Goal: Communication & Community: Participate in discussion

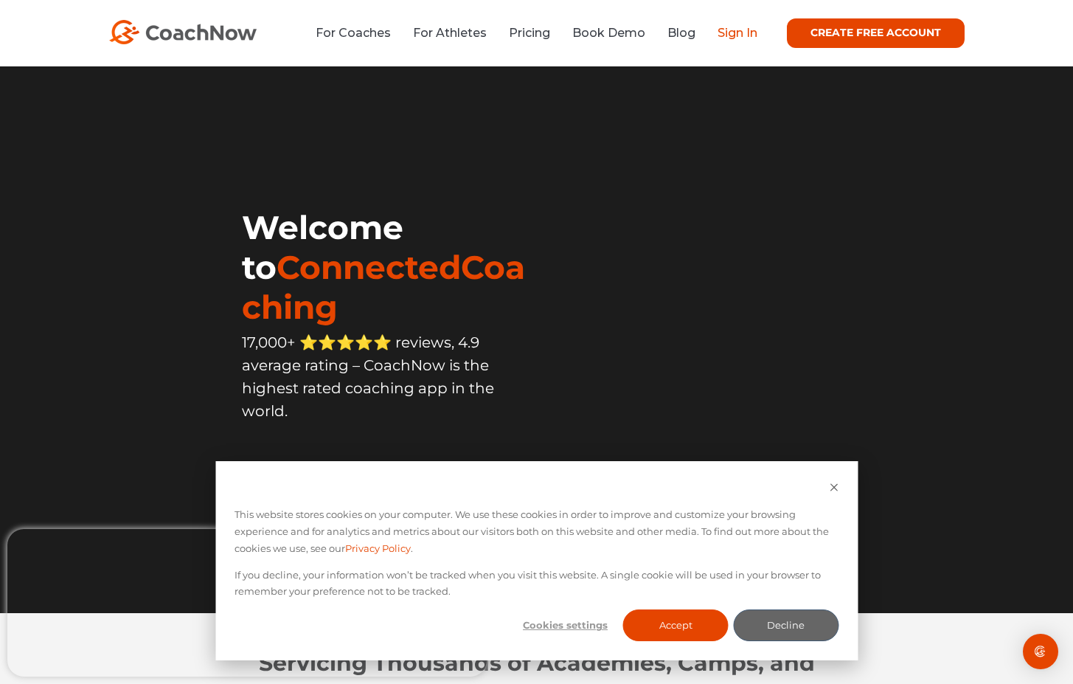
click at [744, 34] on link "Sign In" at bounding box center [738, 33] width 40 height 14
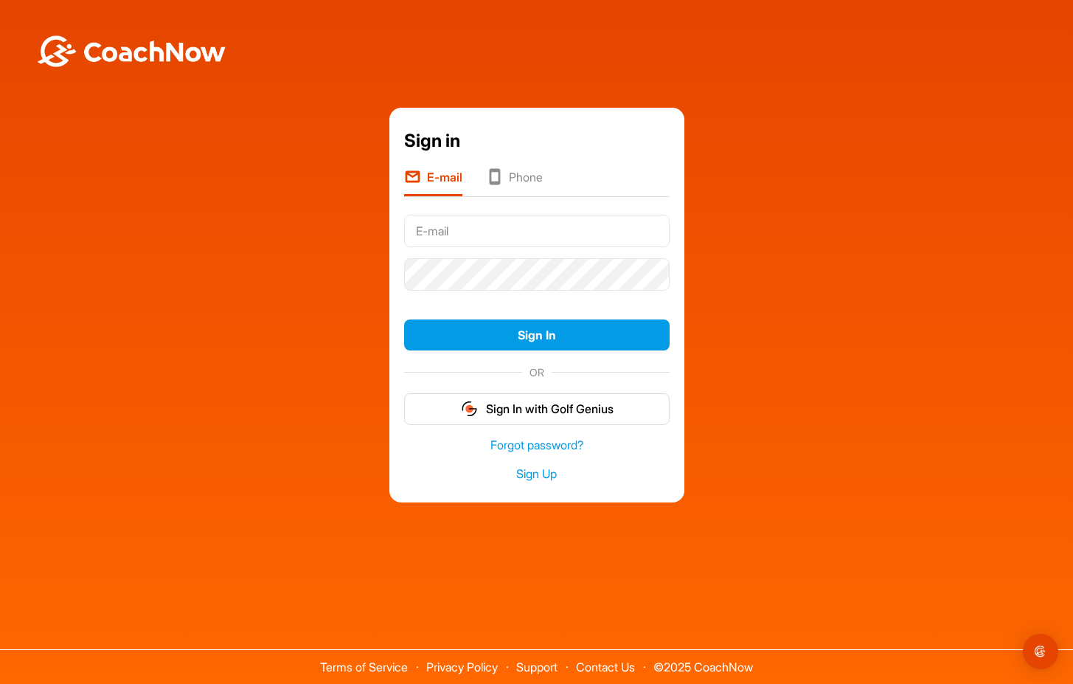
click at [650, 228] on input "text" at bounding box center [537, 231] width 266 height 32
type input "[PERSON_NAME][EMAIL_ADDRESS][DOMAIN_NAME]"
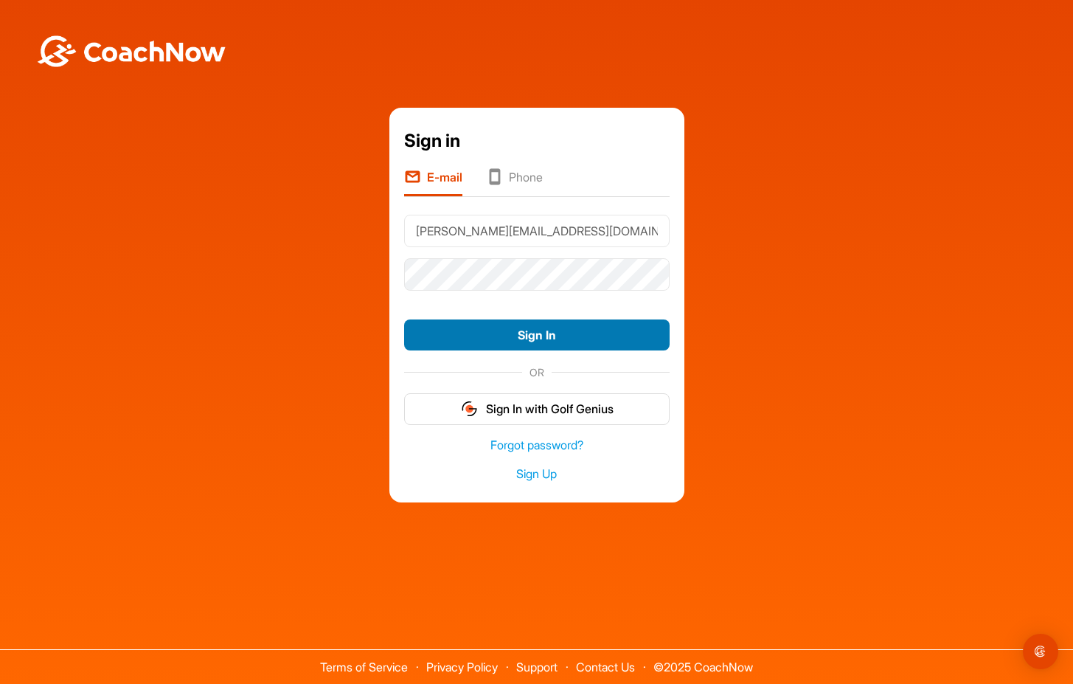
click at [524, 335] on button "Sign In" at bounding box center [537, 335] width 266 height 32
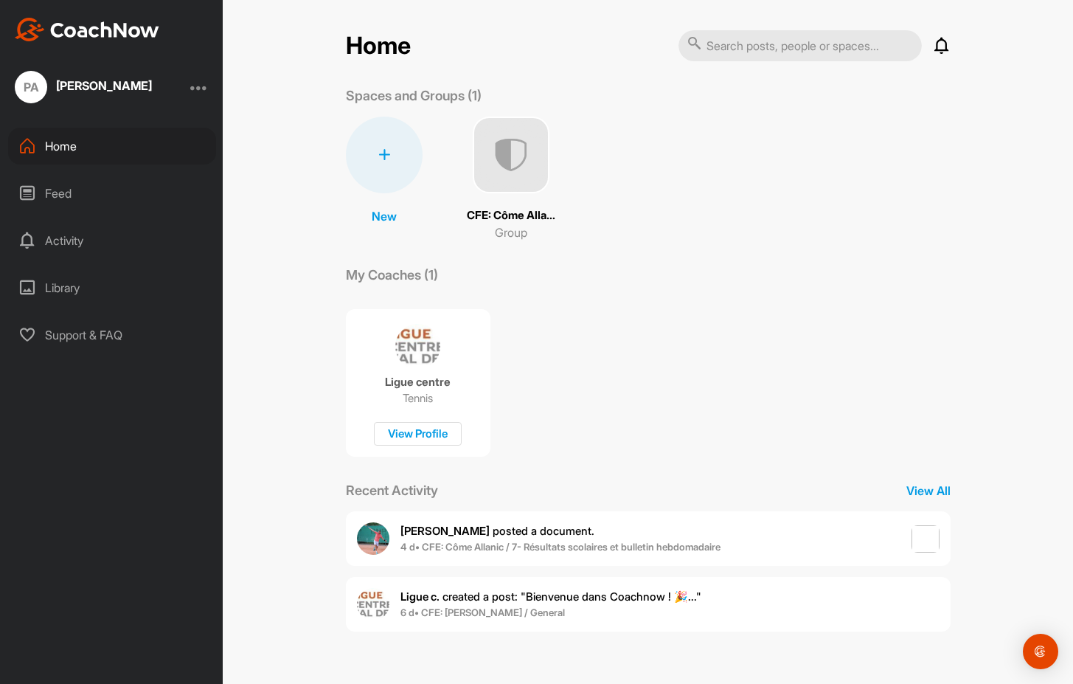
click at [55, 190] on div "Feed" at bounding box center [112, 193] width 208 height 37
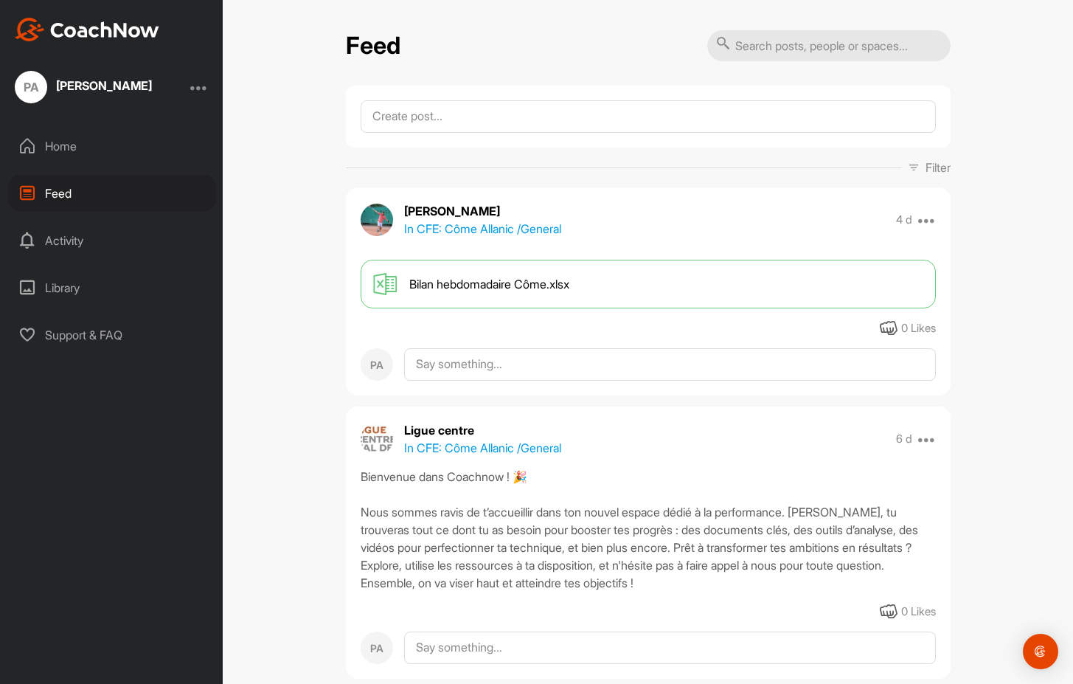
click at [56, 237] on div "Activity" at bounding box center [112, 240] width 208 height 37
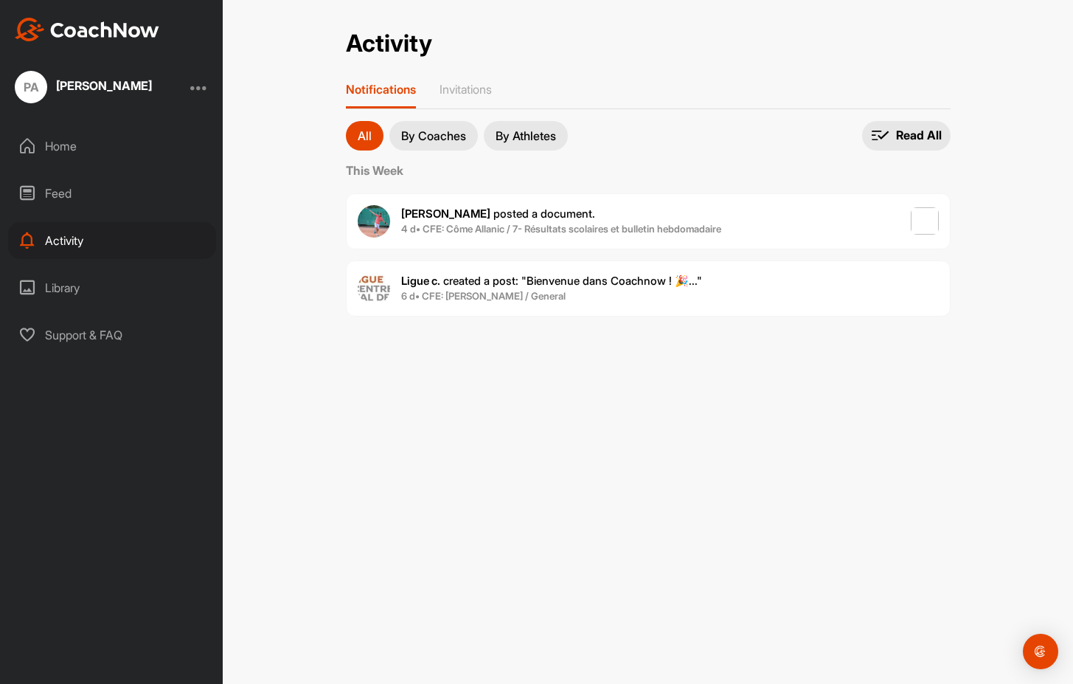
click at [66, 286] on div "Library" at bounding box center [112, 287] width 208 height 37
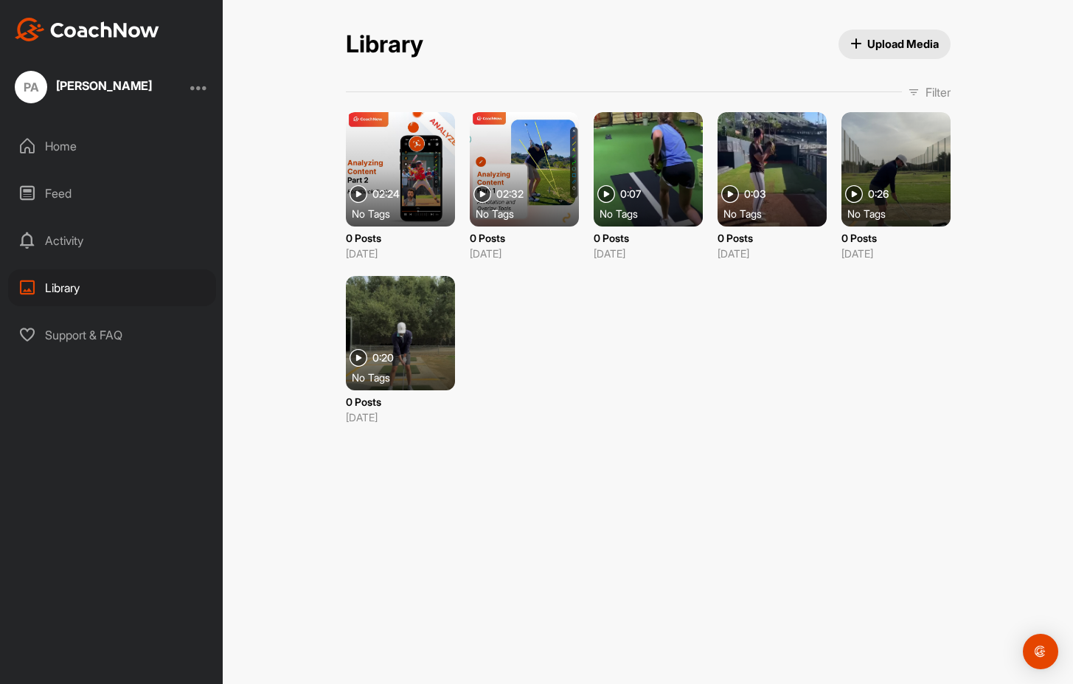
click at [201, 87] on div at bounding box center [199, 87] width 18 height 18
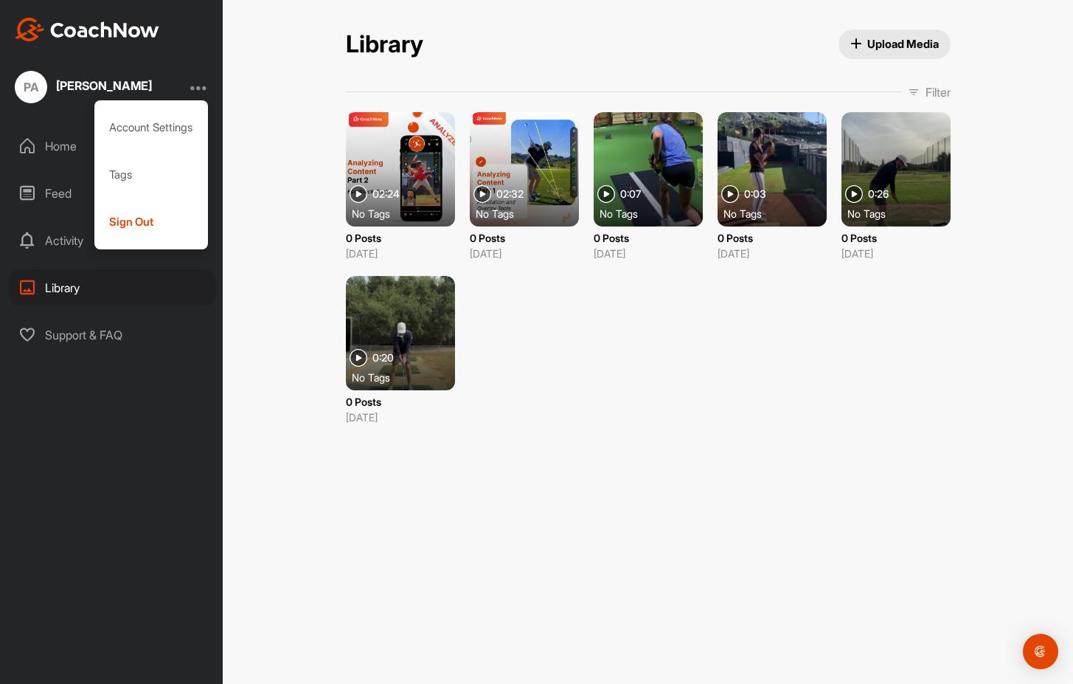
click at [131, 287] on div "Library" at bounding box center [112, 287] width 208 height 37
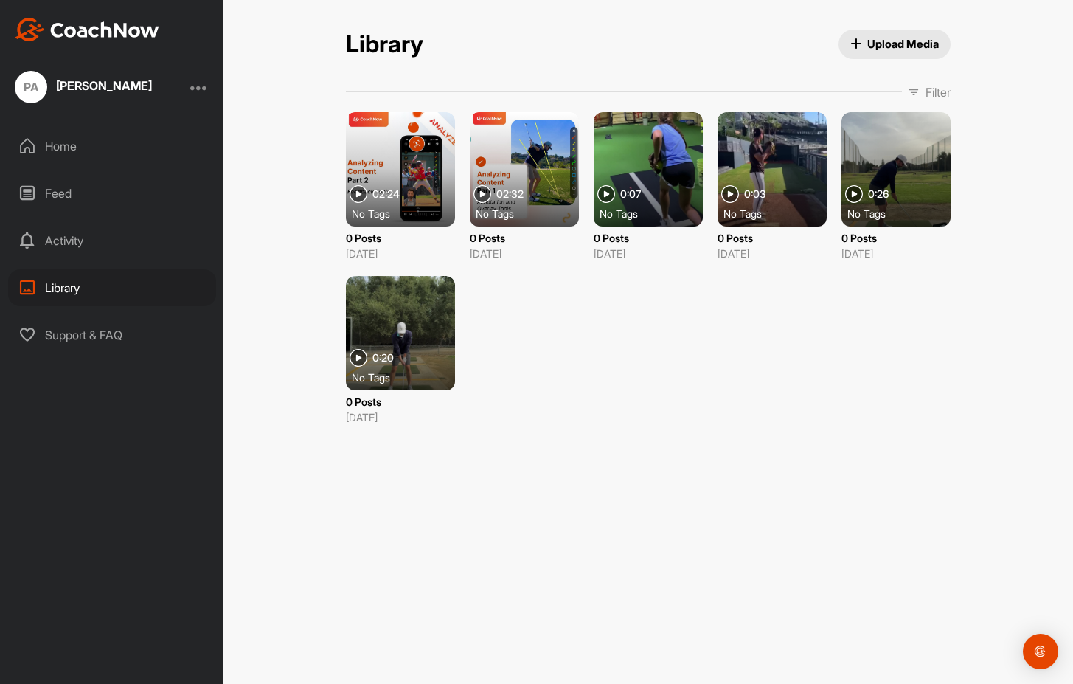
click at [32, 145] on icon at bounding box center [27, 146] width 18 height 18
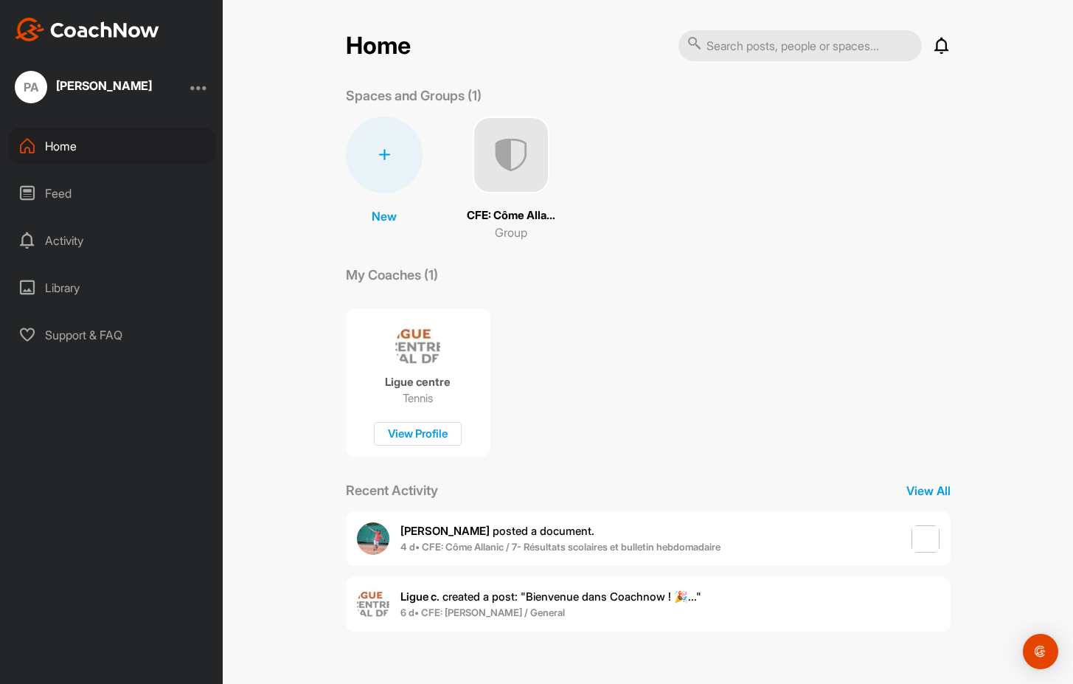
click at [507, 161] on img at bounding box center [511, 155] width 77 height 77
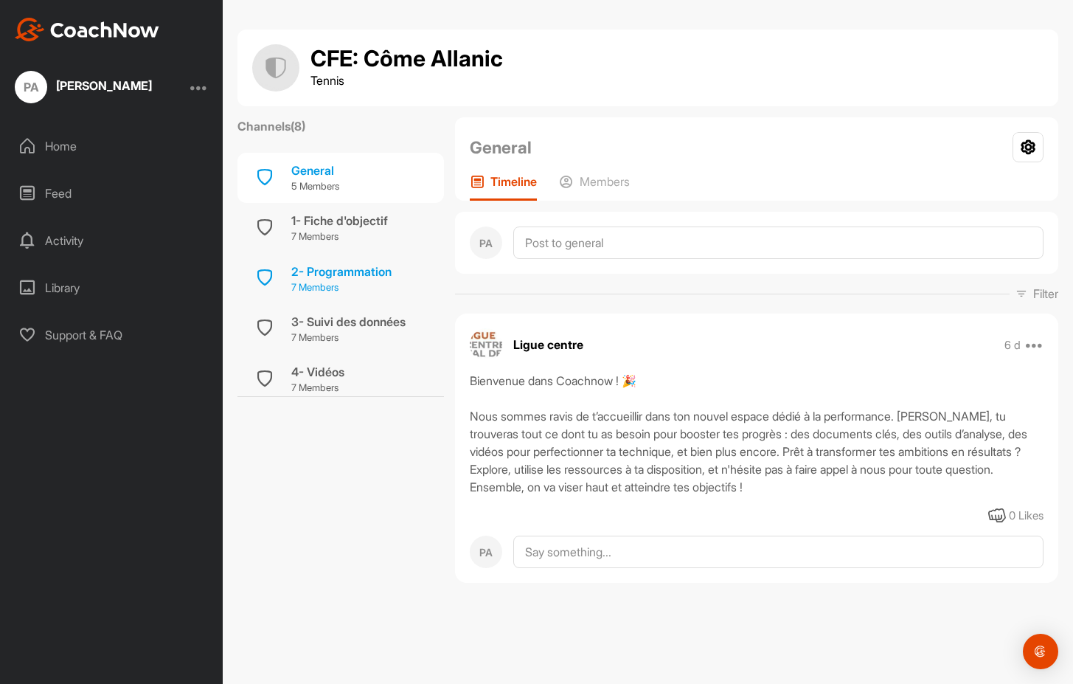
click at [331, 274] on div "2- Programmation" at bounding box center [341, 272] width 100 height 18
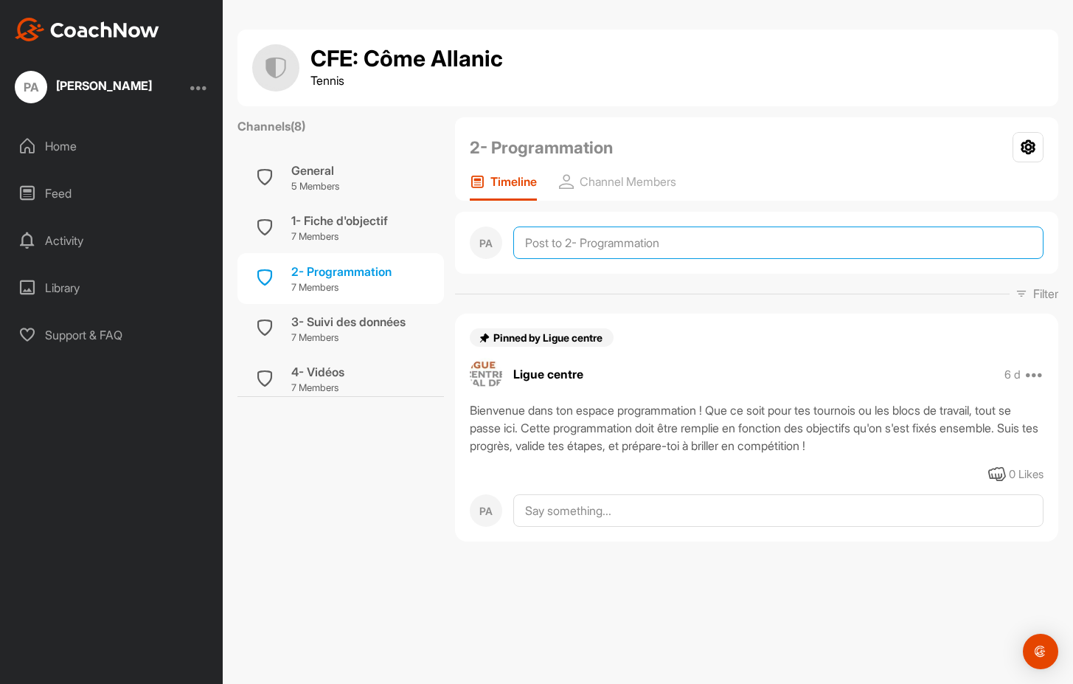
click at [568, 241] on textarea at bounding box center [778, 242] width 530 height 32
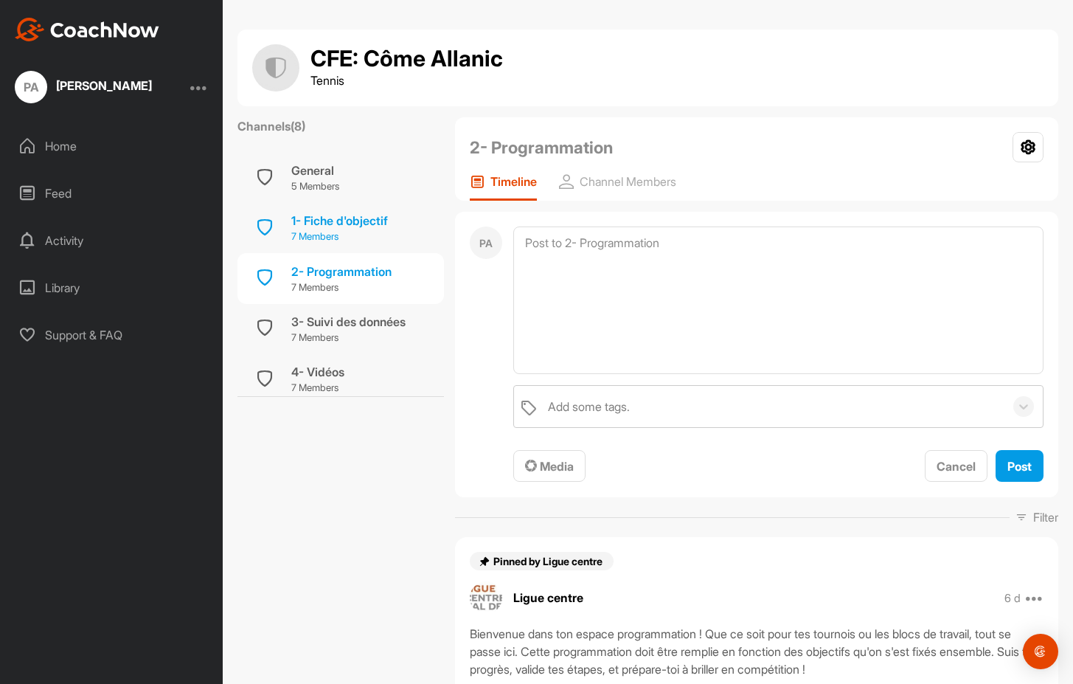
click at [435, 232] on div "1- Fiche d'objectif 7 Members" at bounding box center [341, 228] width 207 height 50
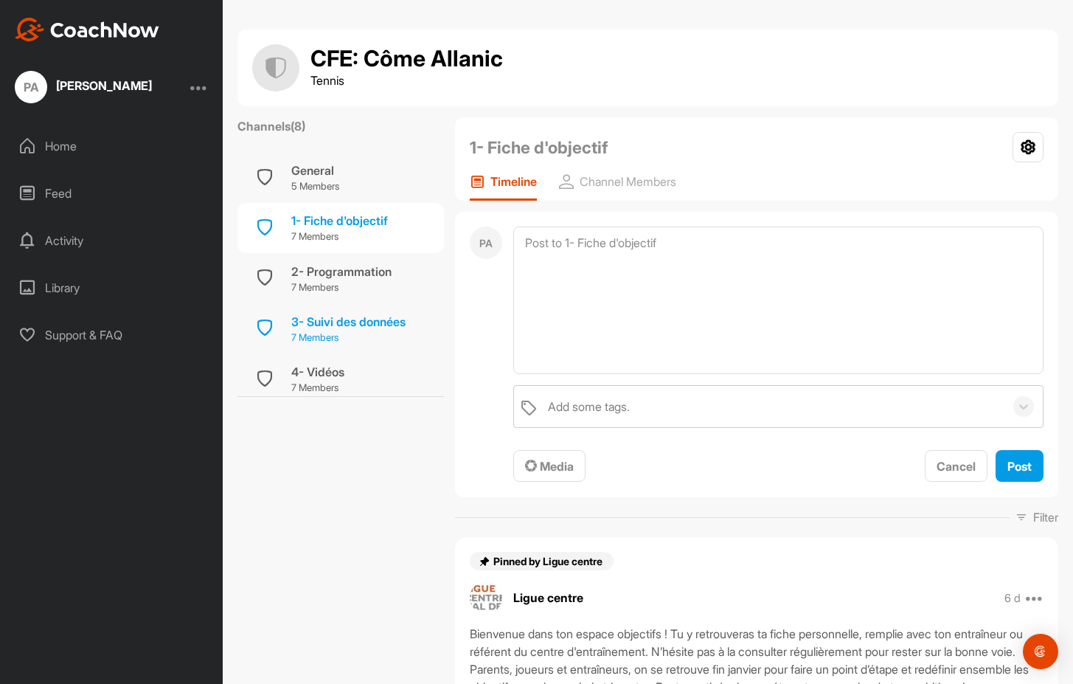
click at [319, 313] on div "3- Suivi des données" at bounding box center [348, 322] width 114 height 18
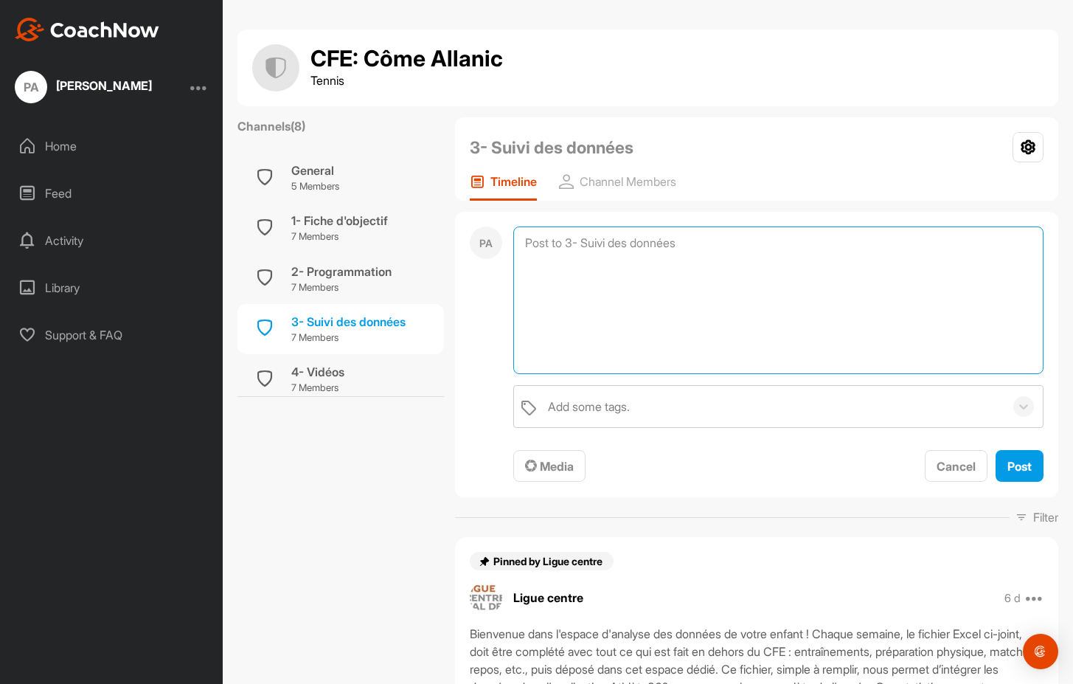
click at [639, 244] on textarea at bounding box center [778, 300] width 530 height 148
click at [528, 385] on div "Add some tags." at bounding box center [778, 406] width 530 height 43
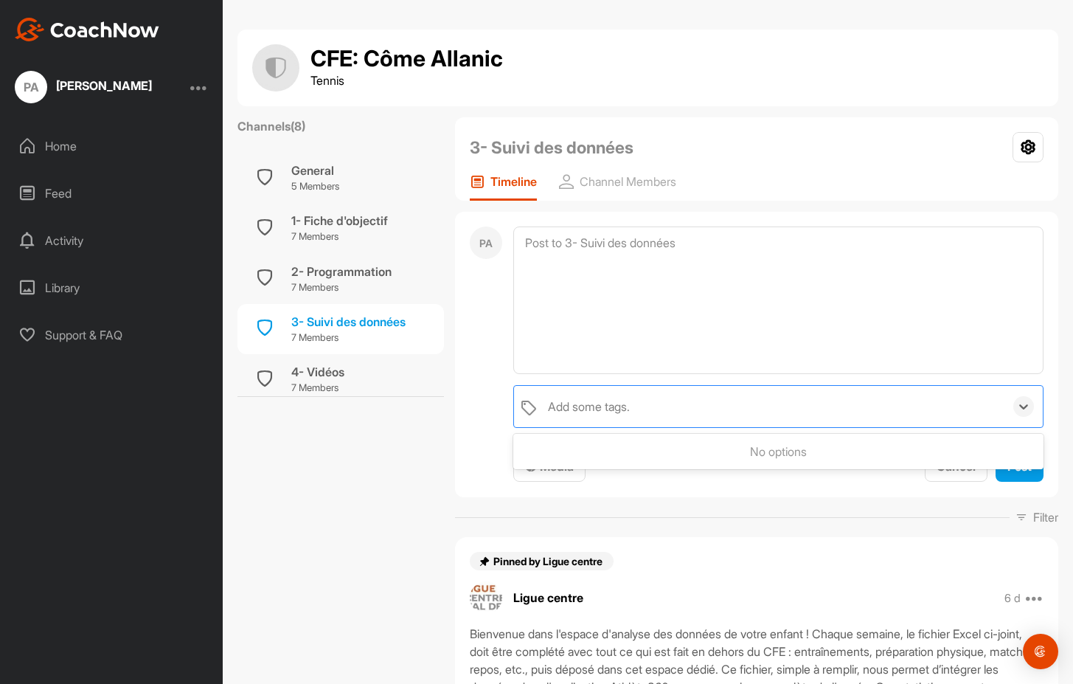
click at [528, 385] on div "Add some tags." at bounding box center [778, 406] width 530 height 43
click at [539, 459] on span "Media" at bounding box center [549, 466] width 49 height 15
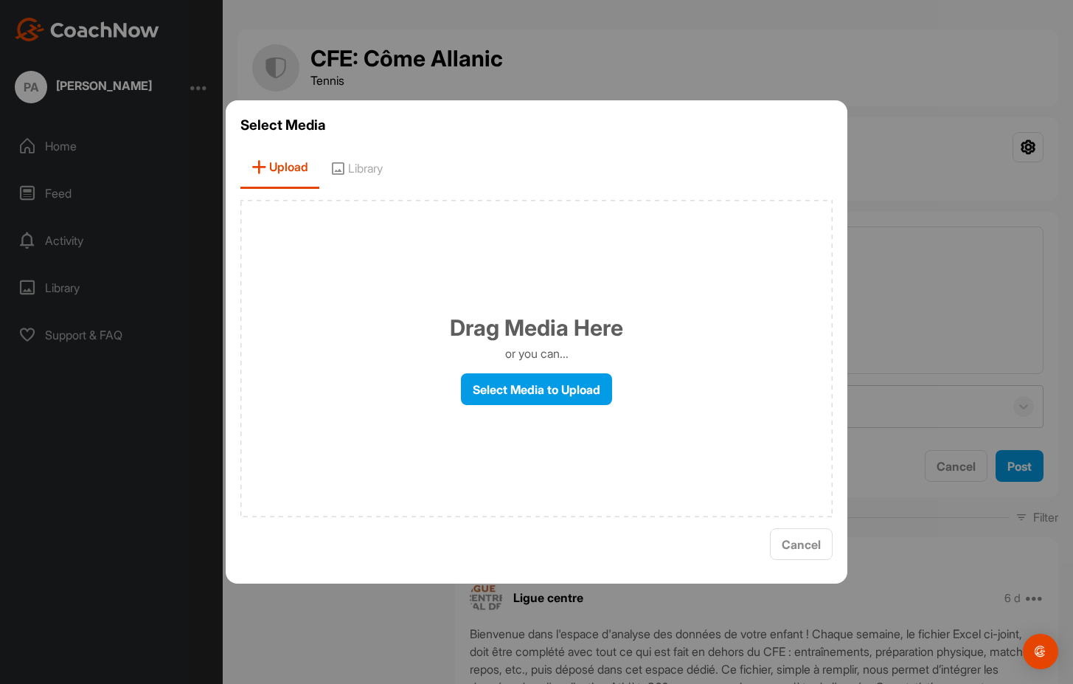
click at [817, 537] on span "Cancel" at bounding box center [801, 544] width 39 height 15
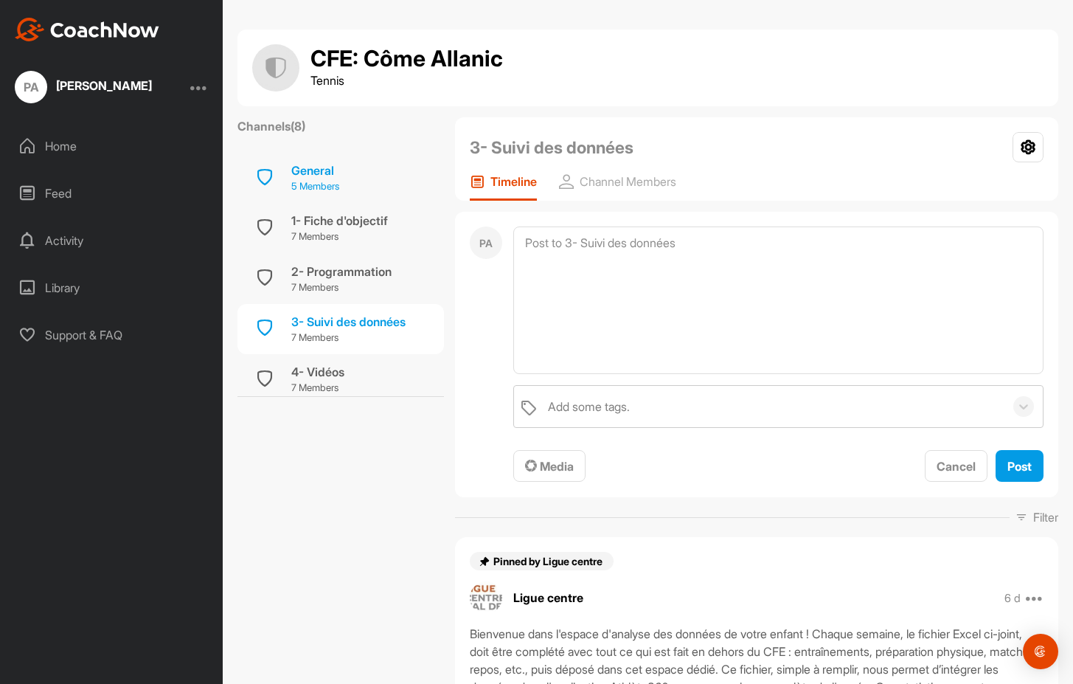
click at [311, 167] on div "General" at bounding box center [315, 171] width 48 height 18
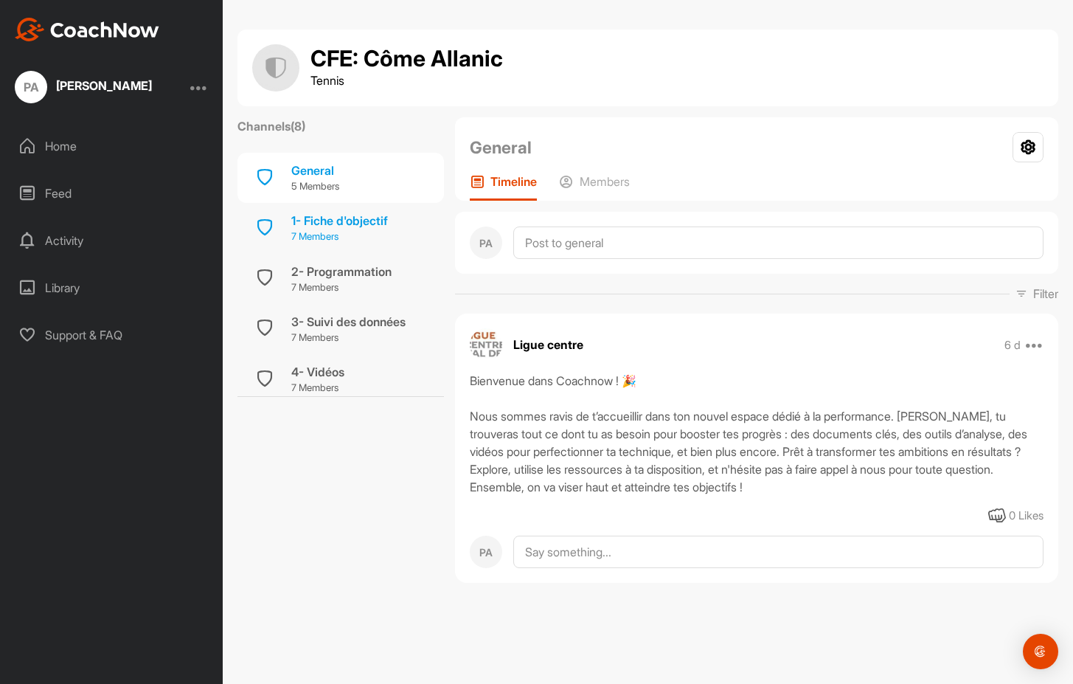
click at [318, 219] on div "1- Fiche d'objectif" at bounding box center [339, 221] width 97 height 18
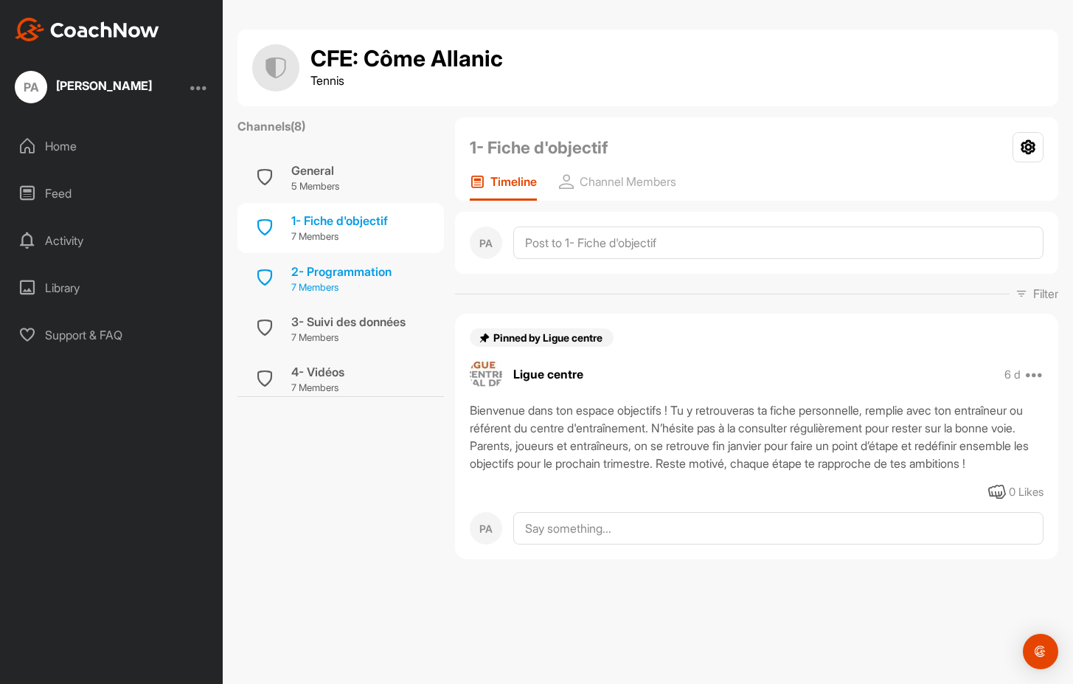
click at [376, 270] on div "2- Programmation" at bounding box center [341, 272] width 100 height 18
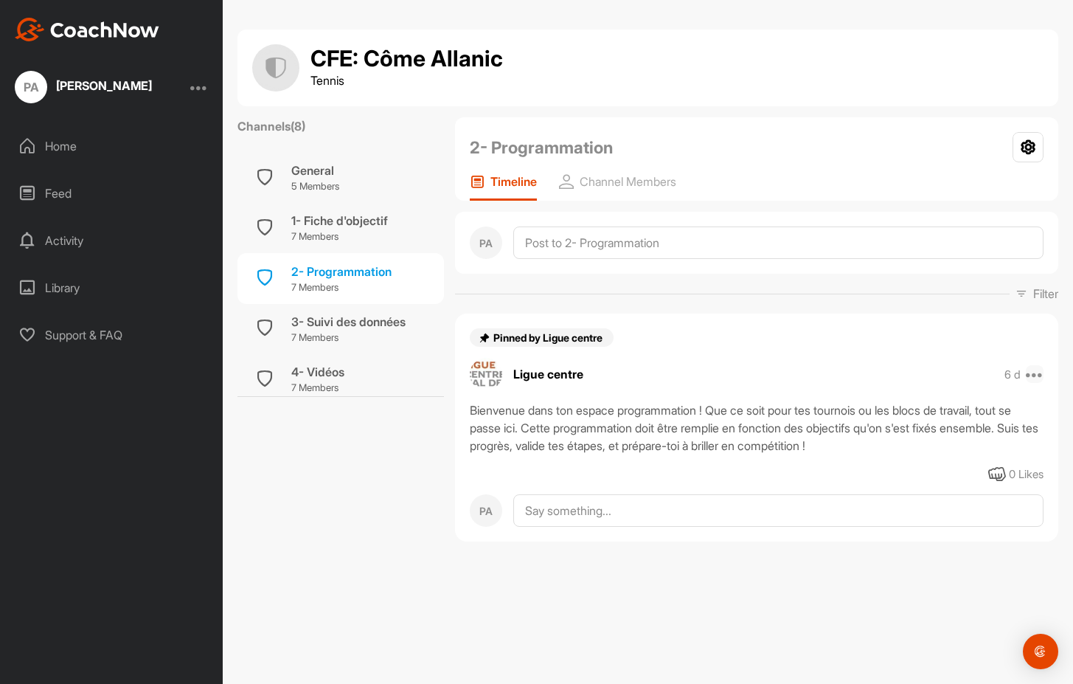
click at [1037, 375] on icon at bounding box center [1035, 374] width 18 height 18
click at [1031, 145] on icon at bounding box center [1028, 147] width 31 height 30
click at [962, 142] on div "2- Programmation Leave Channel" at bounding box center [757, 147] width 574 height 31
